Goal: Information Seeking & Learning: Learn about a topic

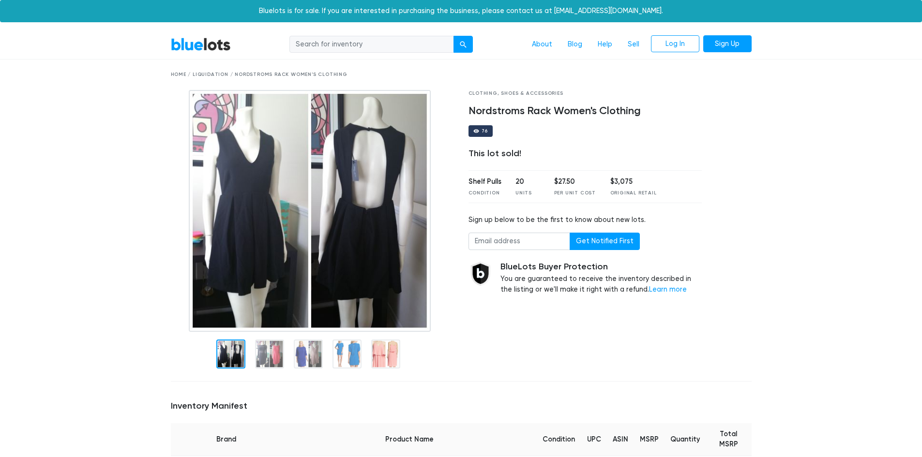
click at [204, 76] on div "Home / Liquidation / Nordstroms Rack Women's Clothing" at bounding box center [461, 74] width 580 height 7
click at [217, 45] on link "BlueLots" at bounding box center [201, 44] width 60 height 14
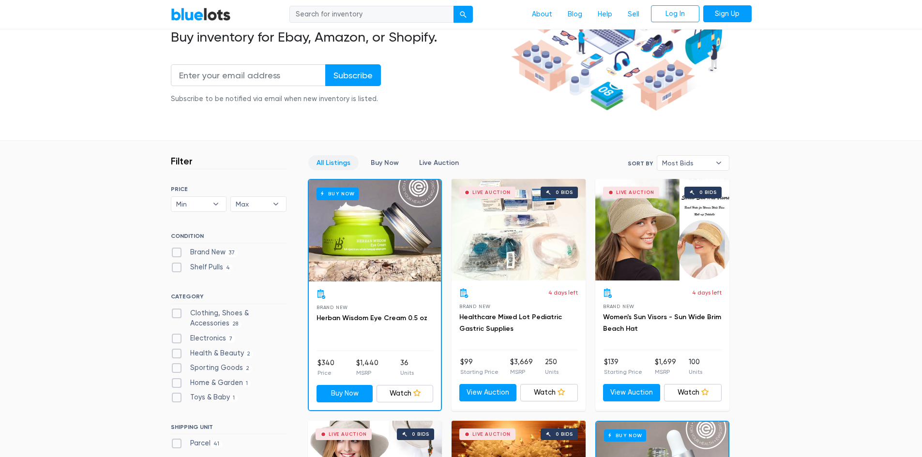
scroll to position [339, 0]
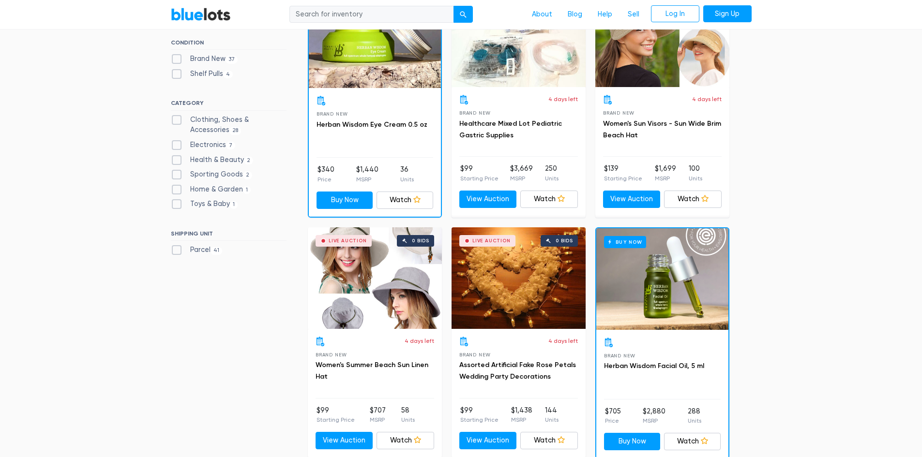
click at [178, 122] on label "Clothing, Shoes & Accessories 28" at bounding box center [229, 125] width 116 height 21
click at [177, 121] on Accessories"] "Clothing, Shoes & Accessories 28" at bounding box center [174, 118] width 6 height 6
checkbox Accessories"] "true"
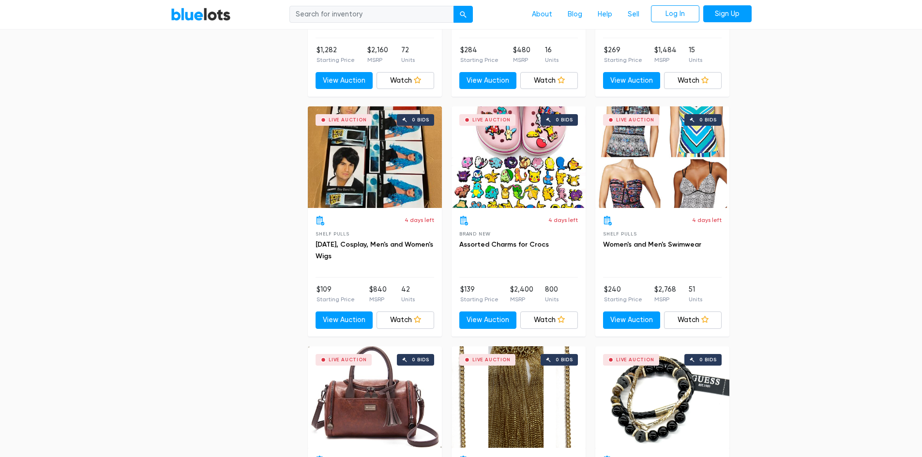
scroll to position [1421, 0]
